Goal: Information Seeking & Learning: Learn about a topic

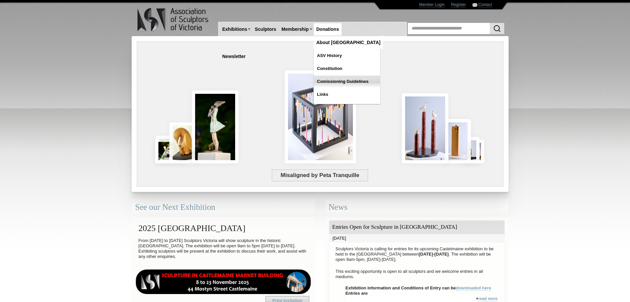
click at [367, 75] on link "Comissioning Guidelines" at bounding box center [347, 81] width 66 height 12
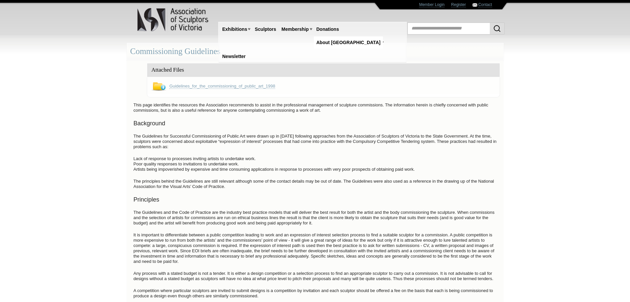
click at [572, 164] on body "Toggle navigation Association of Sculptors of [GEOGRAPHIC_DATA] Home Exhibition…" at bounding box center [315, 151] width 630 height 302
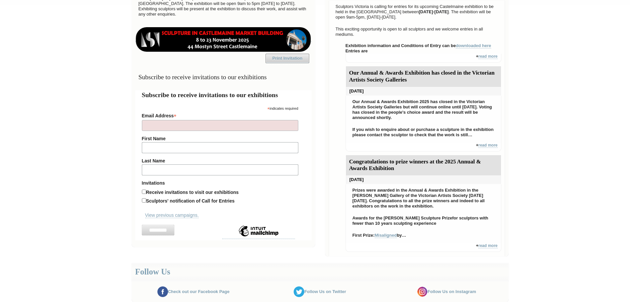
scroll to position [331, 0]
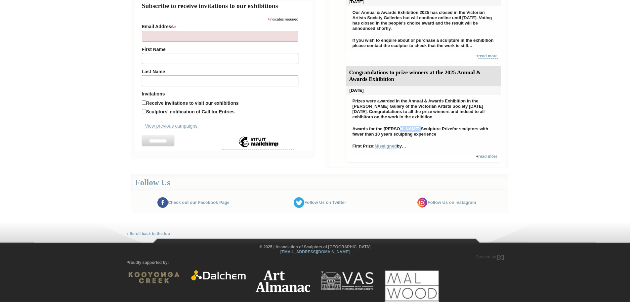
drag, startPoint x: 397, startPoint y: 128, endPoint x: 417, endPoint y: 127, distance: 19.6
click at [417, 127] on strong "Awards for the Andor Meszaros Sculpture Prize" at bounding box center [403, 128] width 100 height 5
click at [408, 125] on p "Awards for the Andor Meszaros Sculpture Prize for sculptors with fewer than 10 …" at bounding box center [424, 131] width 149 height 14
drag, startPoint x: 358, startPoint y: 249, endPoint x: 290, endPoint y: 248, distance: 68.5
click at [290, 248] on div "© 2025 | Association of Sculptors of Victoria mail@sculptorsvictoria.asn.au" at bounding box center [315, 249] width 387 height 10
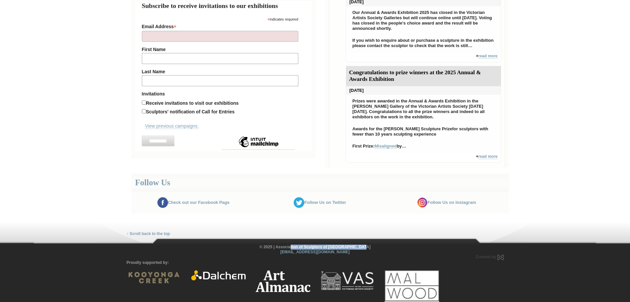
copy div "Association of Sculptors of [GEOGRAPHIC_DATA]"
drag, startPoint x: 417, startPoint y: 128, endPoint x: 398, endPoint y: 128, distance: 19.5
click at [398, 128] on strong "Awards for the Andor Meszaros Sculpture Prize" at bounding box center [403, 128] width 100 height 5
copy strong "Meszaros"
